Goal: Register for event/course

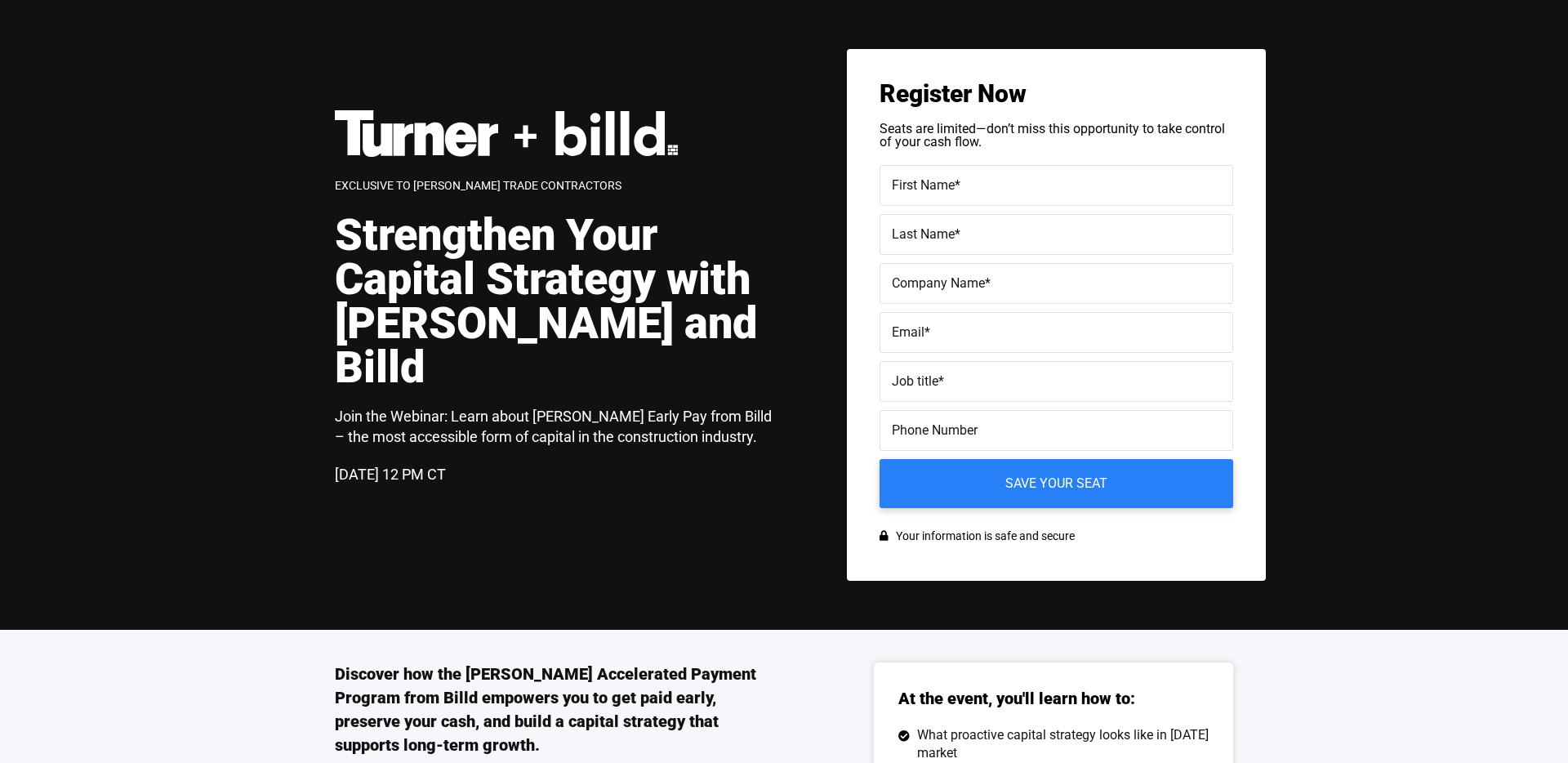
click at [477, 96] on div "Exclusive to [PERSON_NAME] Trade Contractors Strengthen Your Capital Strategy w…" at bounding box center [799, 315] width 931 height 532
click at [1093, 170] on div "First Name *" at bounding box center [1056, 185] width 354 height 41
